Goal: Find specific page/section: Find specific page/section

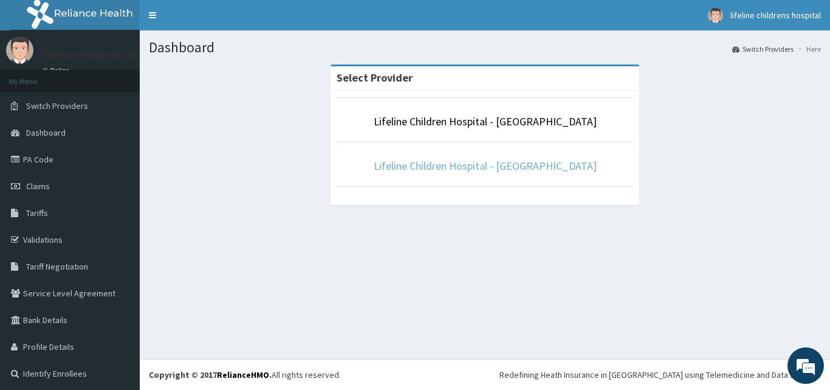
click at [501, 163] on link "Lifeline Children Hospital - [GEOGRAPHIC_DATA]" at bounding box center [485, 166] width 223 height 14
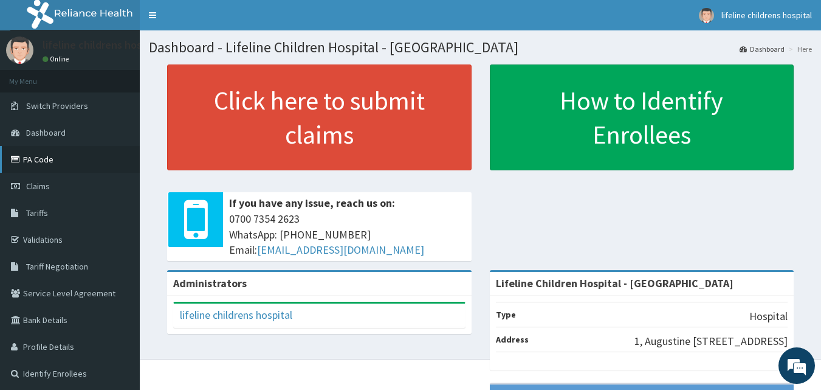
click at [54, 161] on link "PA Code" at bounding box center [70, 159] width 140 height 27
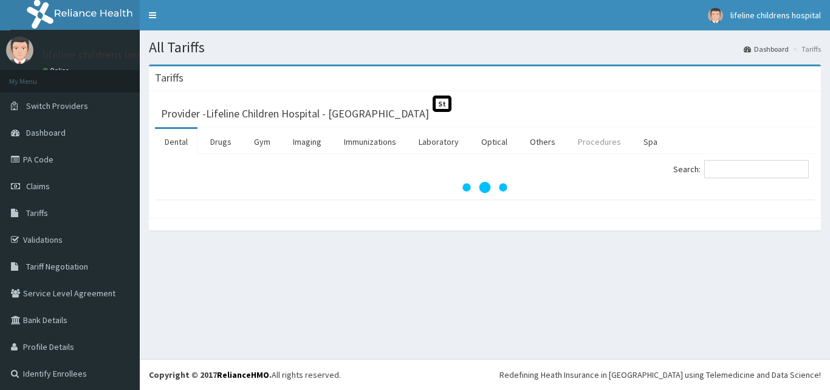
click at [601, 137] on link "Procedures" at bounding box center [599, 142] width 63 height 26
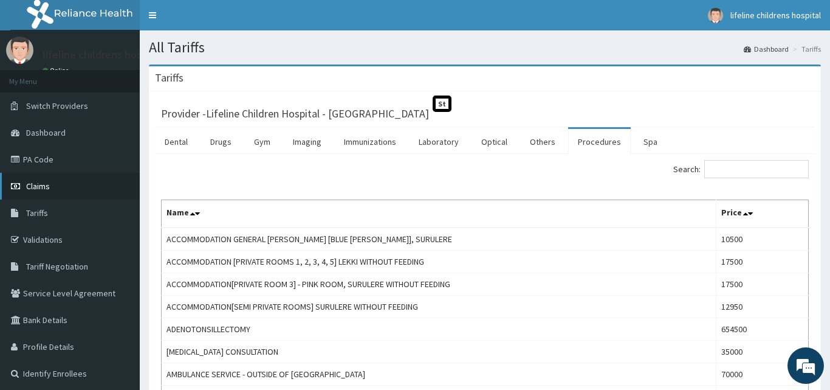
click at [52, 187] on link "Claims" at bounding box center [70, 186] width 140 height 27
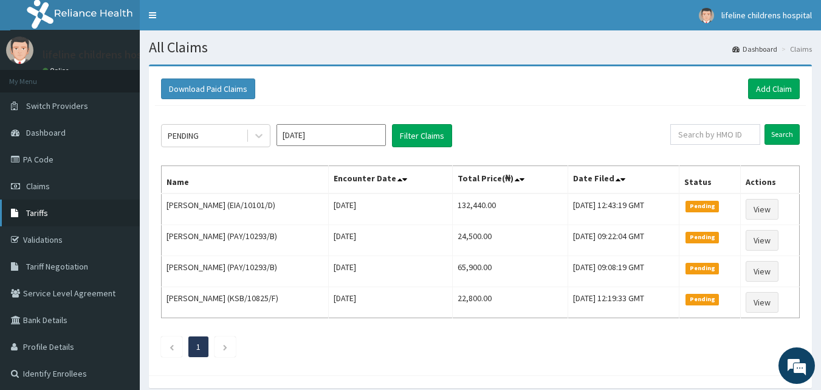
click at [40, 213] on span "Tariffs" at bounding box center [37, 212] width 22 height 11
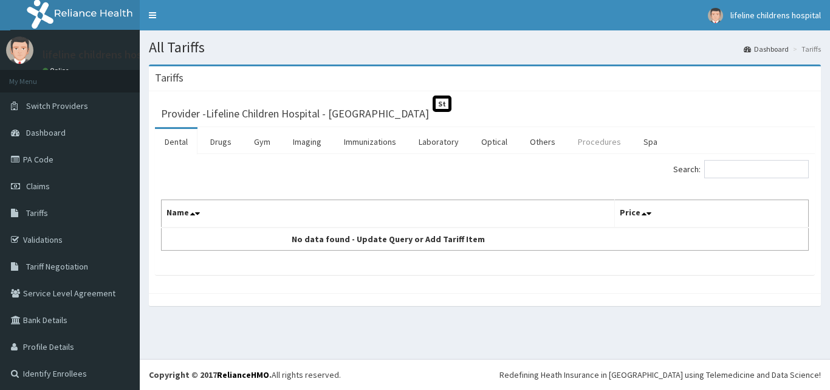
click at [595, 145] on link "Procedures" at bounding box center [599, 142] width 63 height 26
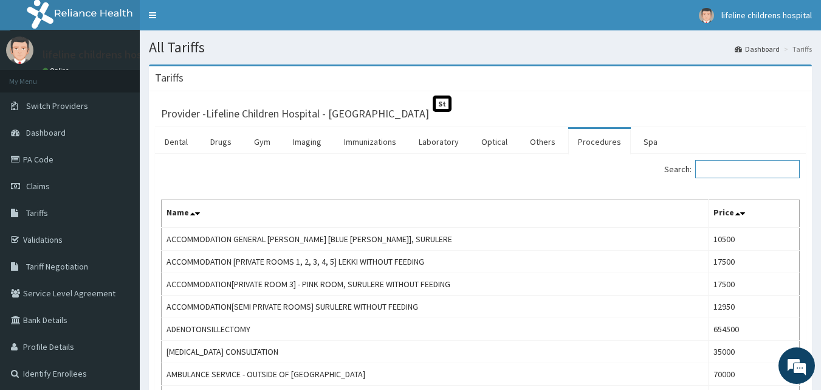
click at [713, 173] on input "Search:" at bounding box center [747, 169] width 105 height 18
type input "surge"
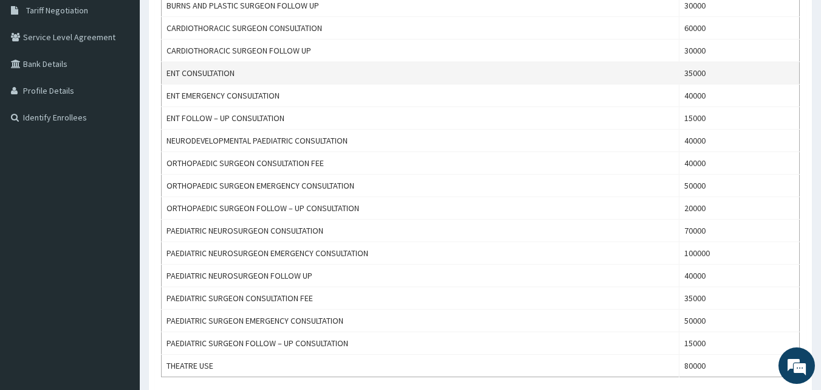
scroll to position [257, 0]
